Goal: Communication & Community: Answer question/provide support

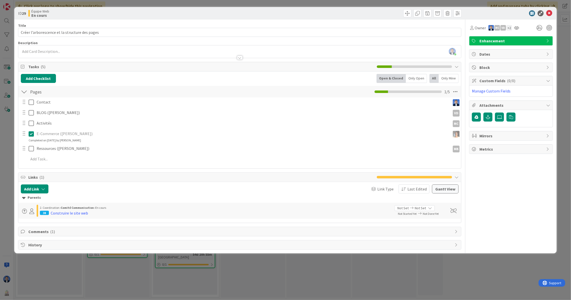
click at [58, 231] on span "Comments ( 1 )" at bounding box center [240, 232] width 424 height 6
type input "Créer l’arborescence et la structure des pages"
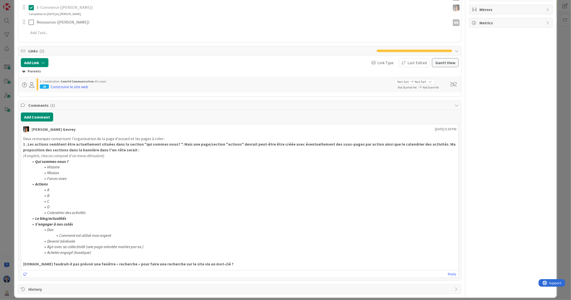
scroll to position [130, 0]
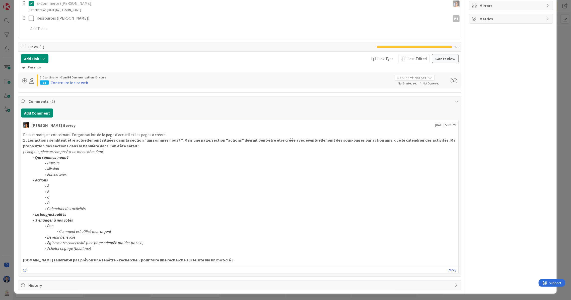
click at [448, 270] on link "Reply" at bounding box center [452, 270] width 9 height 6
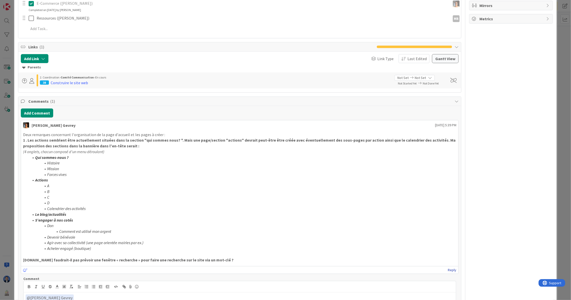
scroll to position [180, 0]
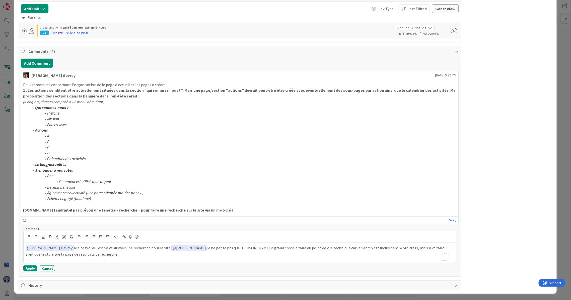
click at [62, 254] on p "﻿ @ Muriel Arcaute Gevrey ﻿ le site WordPress va venir avec une recherche pour …" at bounding box center [240, 251] width 428 height 12
click at [58, 255] on p "﻿ @ Muriel Arcaute Gevrey ﻿ le site WordPress va venir avec une recherche pour …" at bounding box center [240, 251] width 428 height 12
click at [115, 255] on p "﻿ @ Muriel Arcaute Gevrey ﻿ le site WordPress va venir avec une recherche pour …" at bounding box center [240, 251] width 428 height 12
click at [247, 246] on p "﻿ @ Muriel Arcaute Gevrey ﻿ le site WordPress va venir avec une recherche pour …" at bounding box center [240, 251] width 428 height 13
click at [231, 253] on p "﻿ @ Muriel Arcaute Gevrey ﻿ le site WordPress va venir avec une recherche pour …" at bounding box center [240, 251] width 428 height 13
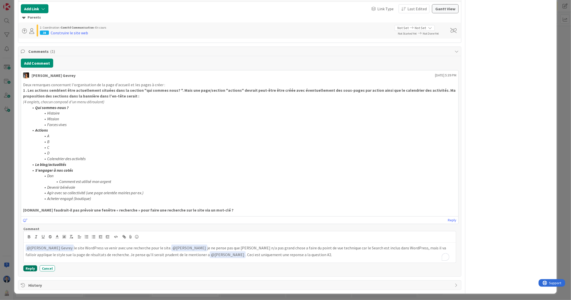
click at [29, 267] on button "Reply" at bounding box center [30, 269] width 14 height 6
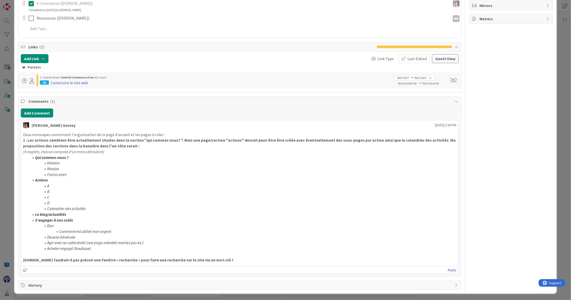
type input "Créer l’arborescence et la structure des pages"
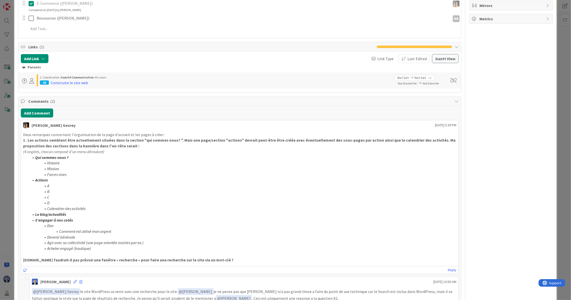
scroll to position [169, 0]
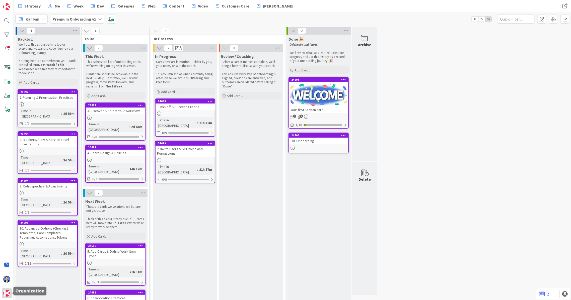
click at [7, 293] on img at bounding box center [6, 293] width 7 height 7
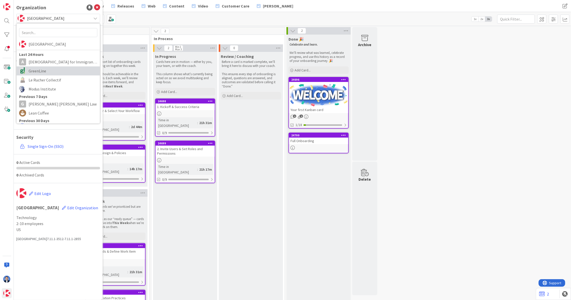
click at [61, 72] on span "GreenLine" at bounding box center [63, 71] width 69 height 8
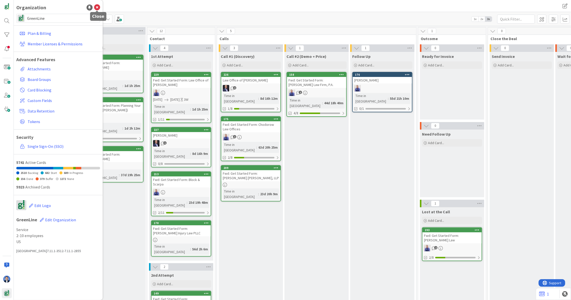
click at [97, 7] on icon at bounding box center [97, 8] width 6 height 6
